Goal: Task Accomplishment & Management: Manage account settings

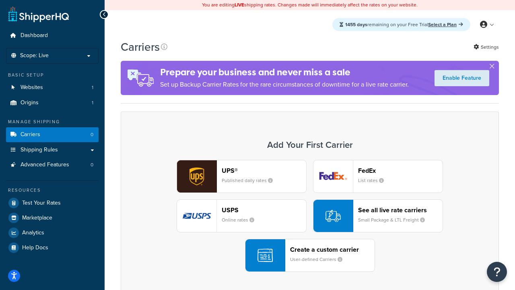
click at [310, 216] on div "UPS® Published daily rates FedEx List rates USPS Online rates See all live rate…" at bounding box center [309, 216] width 361 height 112
click at [400, 170] on header "FedEx" at bounding box center [400, 171] width 85 height 8
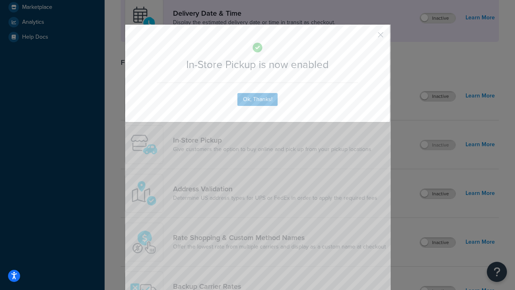
scroll to position [226, 0]
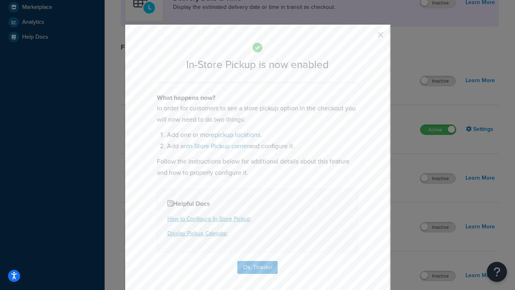
click at [369, 37] on button "button" at bounding box center [369, 38] width 2 height 2
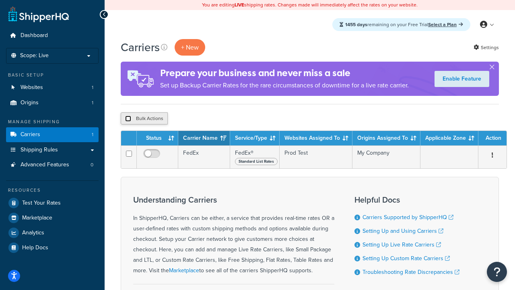
click at [128, 119] on input "checkbox" at bounding box center [128, 119] width 6 height 6
checkbox input "true"
click at [217, 119] on button "Delete" at bounding box center [215, 118] width 28 height 12
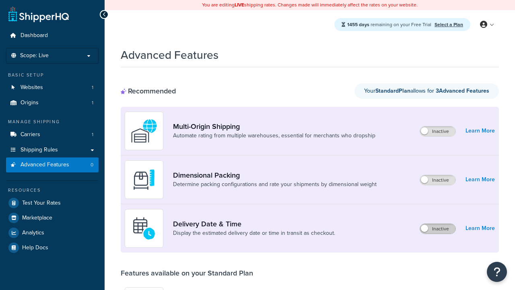
click at [438, 229] on label "Inactive" at bounding box center [437, 229] width 35 height 10
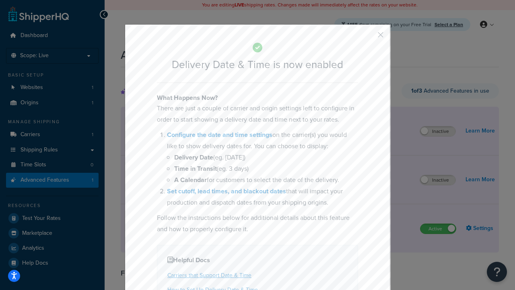
click at [369, 37] on button "button" at bounding box center [369, 38] width 2 height 2
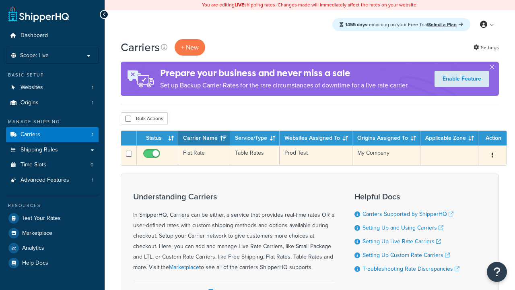
click at [204, 155] on td "Flat Rate" at bounding box center [204, 155] width 52 height 20
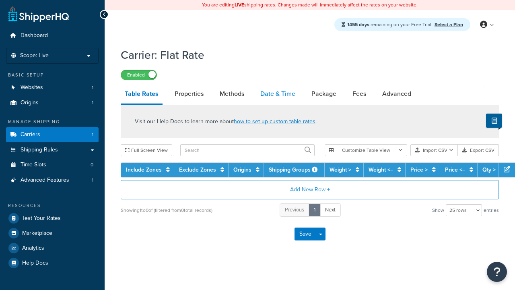
click at [278, 94] on link "Date & Time" at bounding box center [277, 93] width 43 height 19
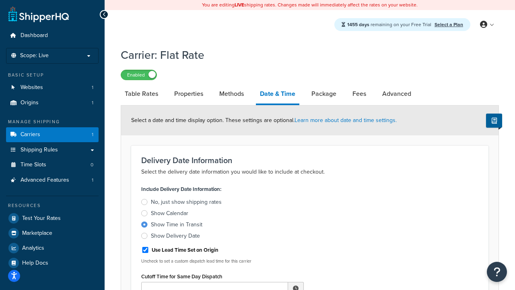
click at [177, 226] on div "Show Time in Transit" at bounding box center [177, 225] width 52 height 8
click at [0, 0] on input "Show Time in Transit" at bounding box center [0, 0] width 0 height 0
type input "11:00 AM"
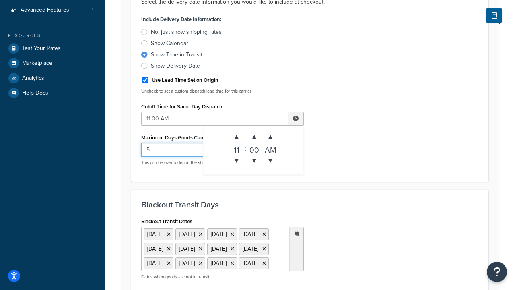
type input "5"
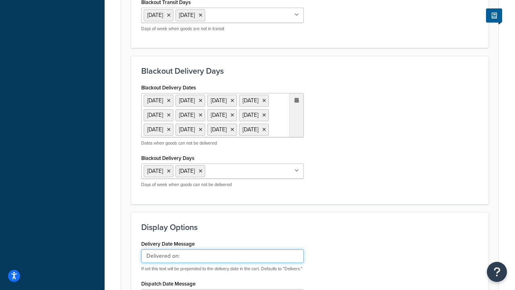
type input "Delivered on:"
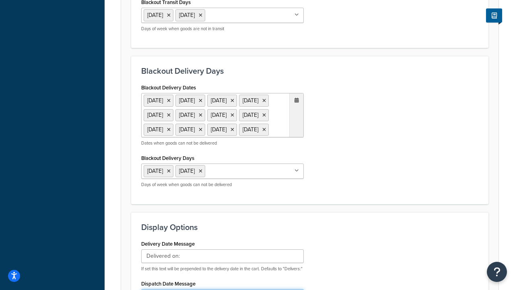
type input "Default Dispatch Message"
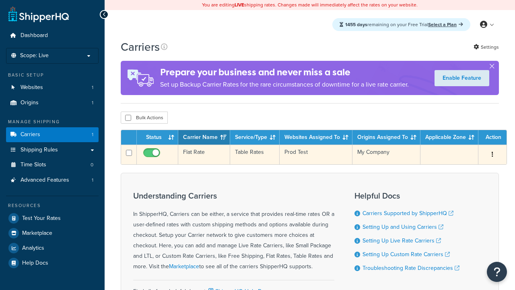
click at [204, 155] on td "Flat Rate" at bounding box center [204, 154] width 52 height 20
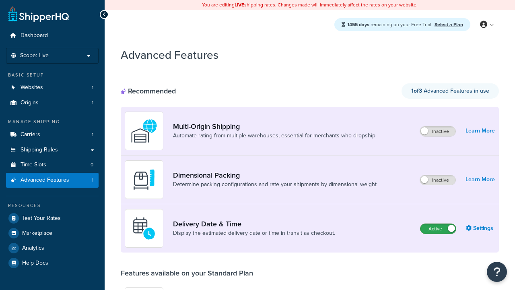
click at [438, 229] on label "Active" at bounding box center [438, 229] width 35 height 10
